Goal: Task Accomplishment & Management: Manage account settings

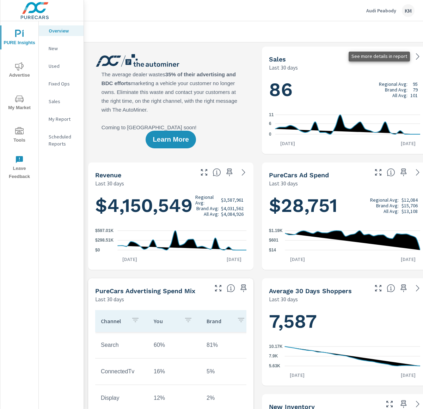
click at [416, 56] on icon at bounding box center [418, 56] width 8 height 8
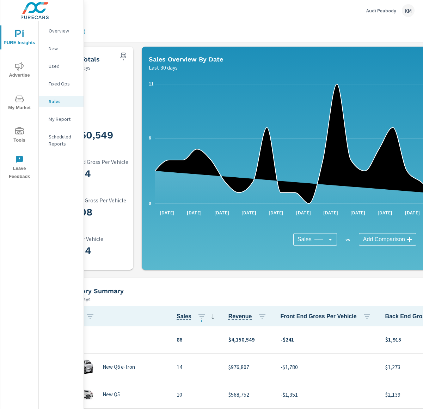
scroll to position [0, 159]
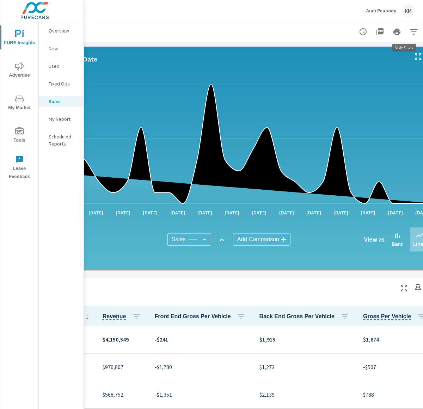
click at [412, 31] on icon "button" at bounding box center [414, 32] width 8 height 8
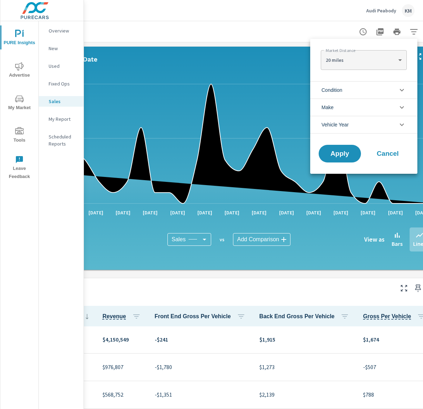
click at [397, 106] on li "Make" at bounding box center [363, 106] width 107 height 17
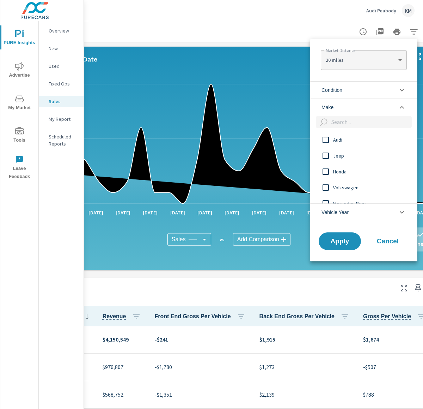
click at [394, 110] on li "Make" at bounding box center [363, 106] width 107 height 17
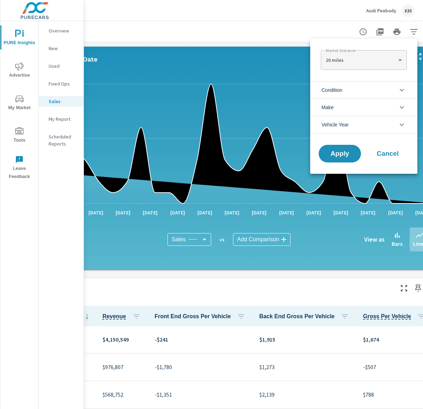
click at [380, 123] on li "Vehicle Year" at bounding box center [363, 125] width 107 height 18
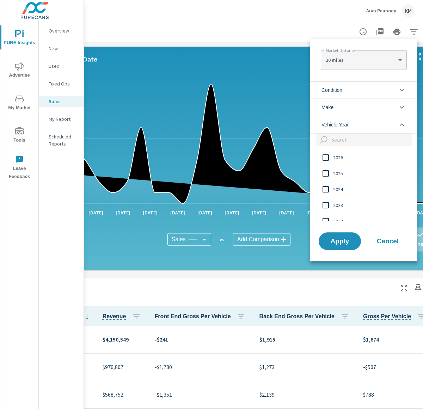
click at [380, 124] on li "Vehicle Year" at bounding box center [363, 125] width 107 height 18
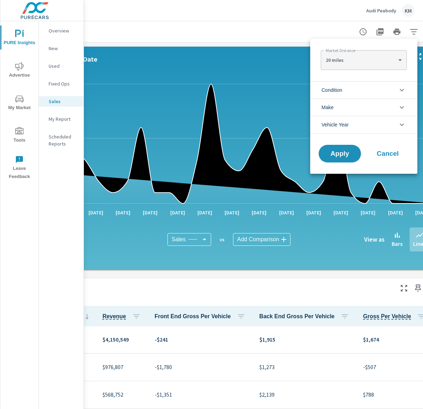
click at [375, 92] on li "Condition" at bounding box center [363, 89] width 107 height 17
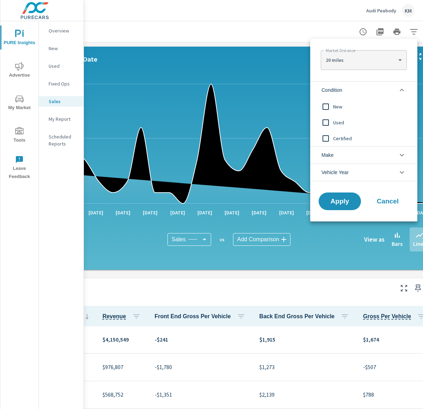
click at [333, 105] on input "filter options" at bounding box center [326, 106] width 15 height 15
click at [178, 32] on div at bounding box center [211, 204] width 423 height 409
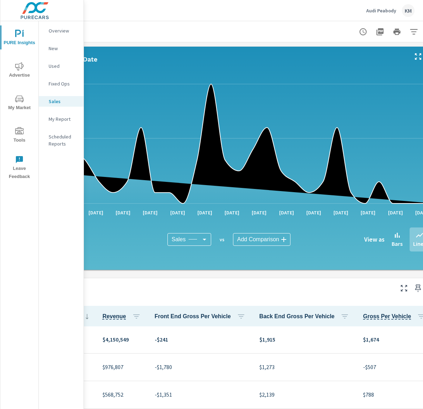
click at [412, 11] on div "KM" at bounding box center [408, 10] width 13 height 13
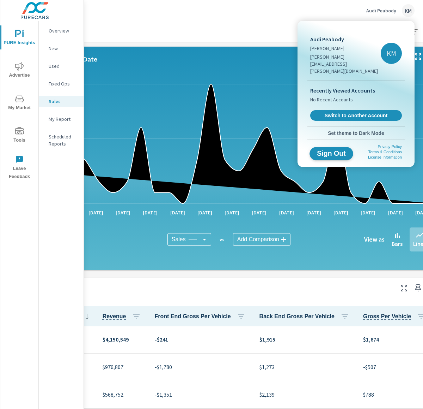
click at [339, 150] on span "Sign Out" at bounding box center [332, 153] width 32 height 7
